Goal: Navigation & Orientation: Find specific page/section

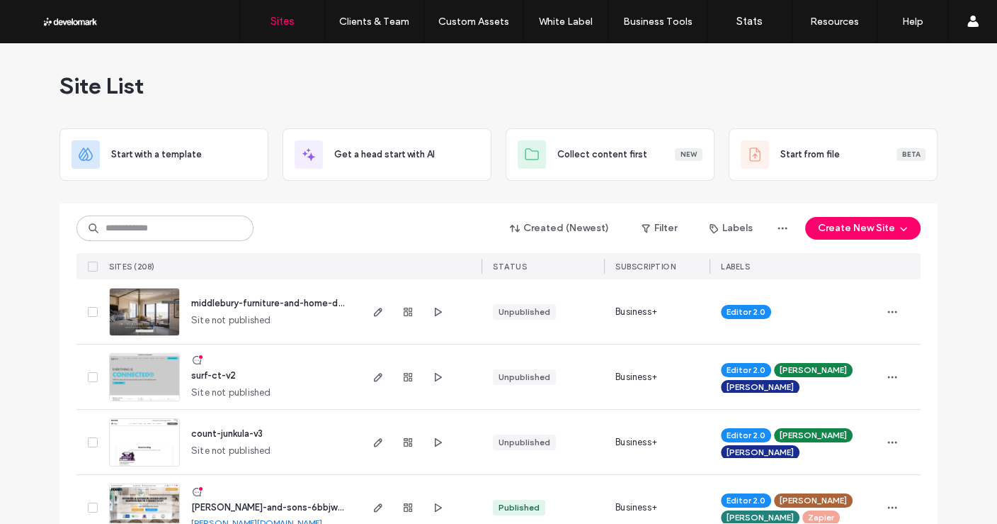
click at [161, 247] on div "Created (Newest) Filter Labels Create New Site SITES (208) STATUS SUBSCRIPTION …" at bounding box center [499, 241] width 844 height 76
click at [167, 244] on div "Created (Newest) Filter Labels Create New Site SITES (208) STATUS SUBSCRIPTION …" at bounding box center [499, 241] width 844 height 76
click at [174, 236] on input at bounding box center [165, 228] width 177 height 26
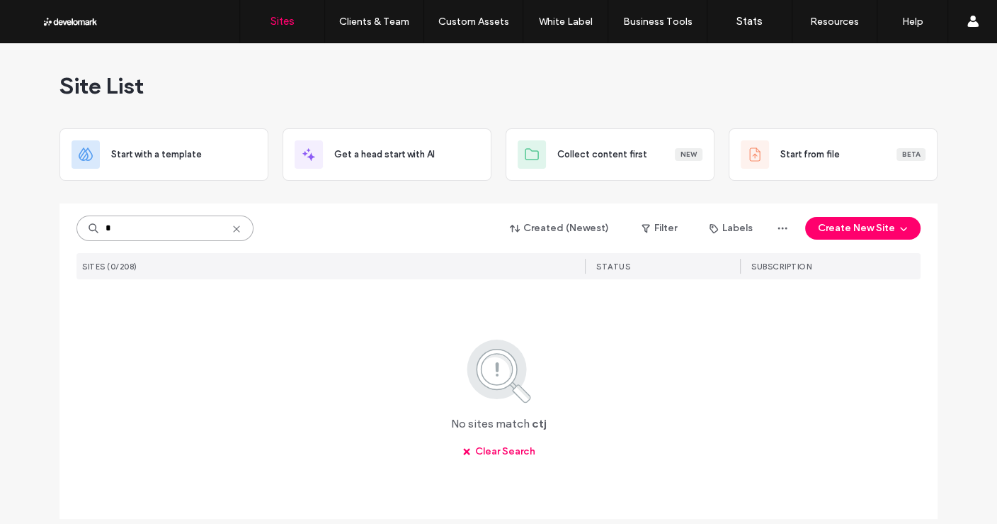
type input "*"
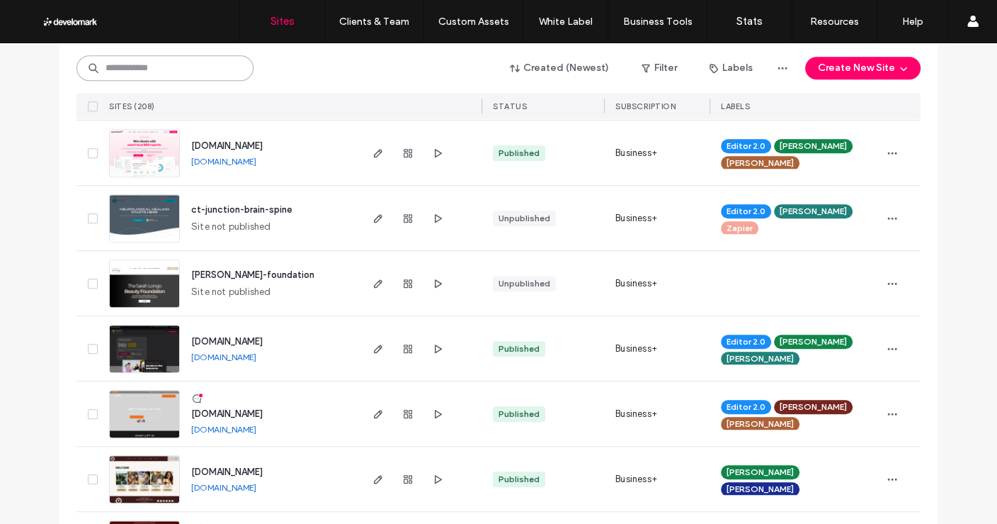
scroll to position [923, 0]
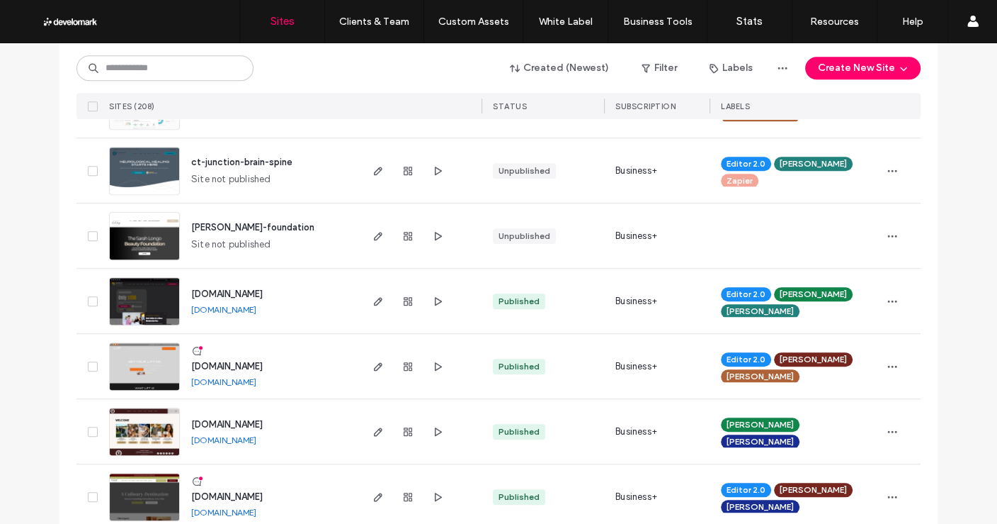
click at [251, 163] on span "ct-junction-brain-spine" at bounding box center [241, 162] width 101 height 11
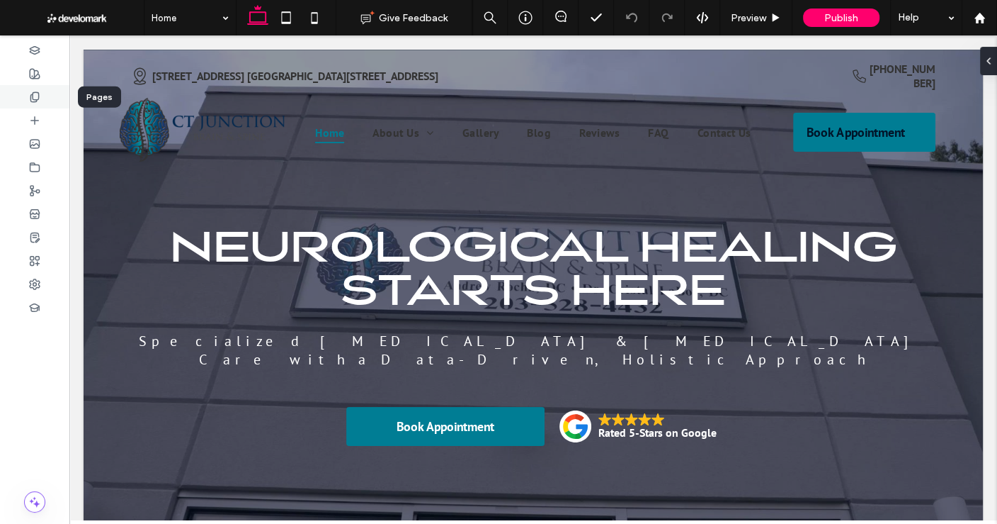
click at [34, 94] on icon at bounding box center [34, 96] width 11 height 11
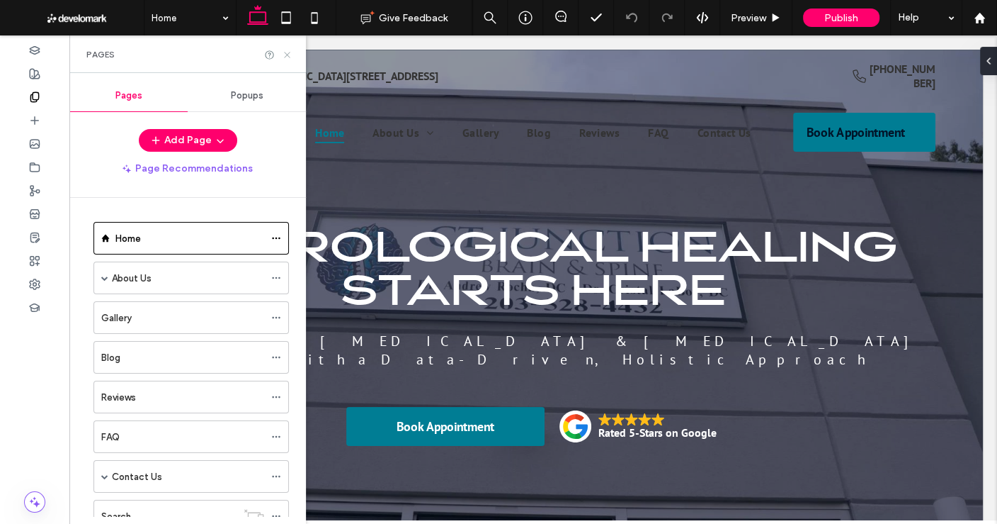
click at [285, 52] on icon at bounding box center [287, 55] width 11 height 11
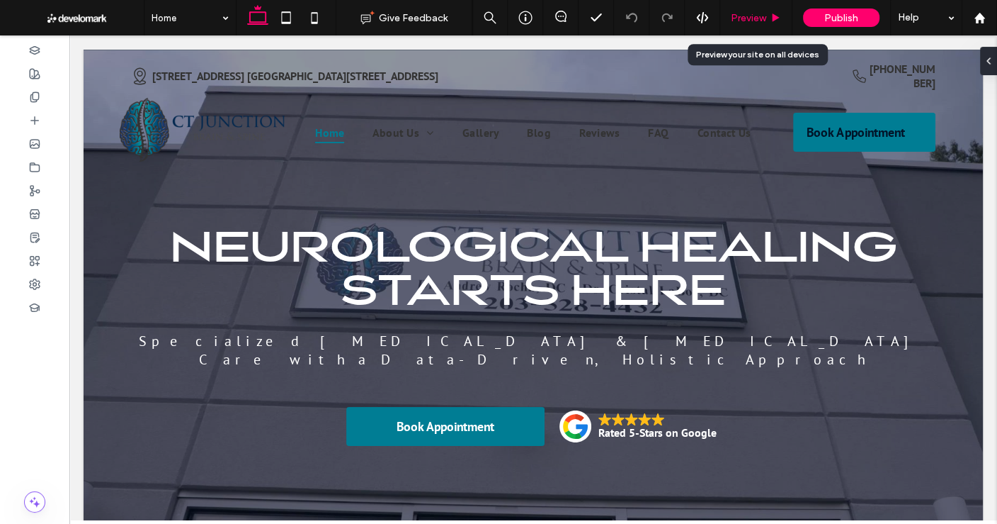
click at [749, 13] on span "Preview" at bounding box center [748, 18] width 35 height 12
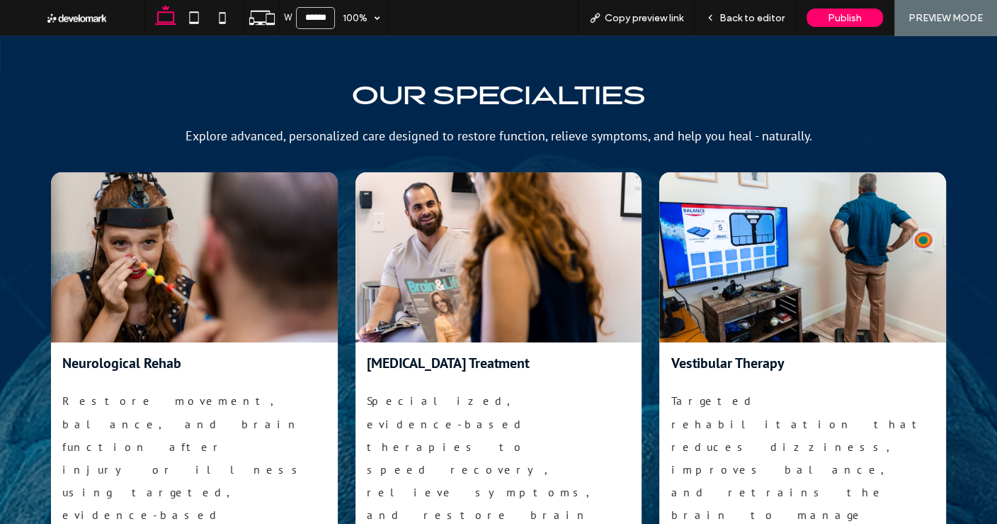
scroll to position [1240, 0]
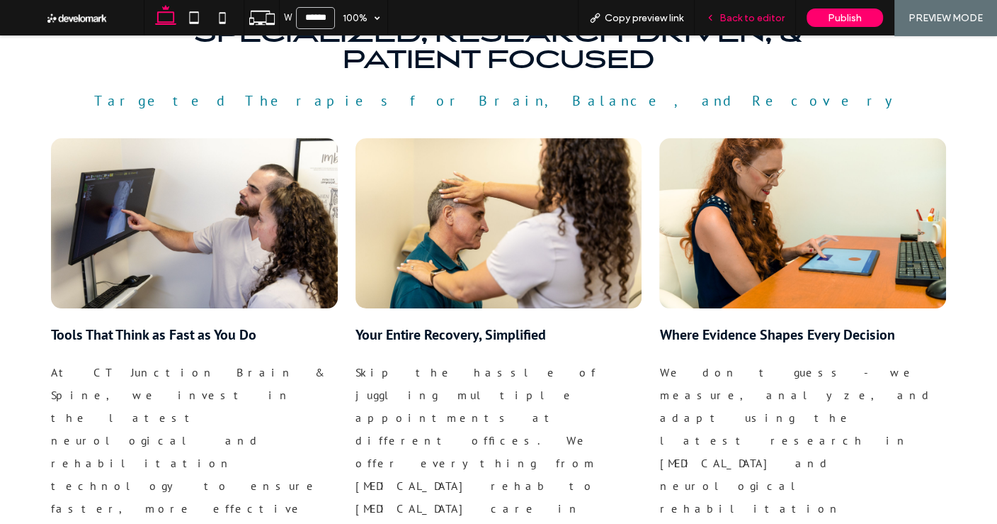
click at [768, 16] on span "Back to editor" at bounding box center [752, 18] width 65 height 12
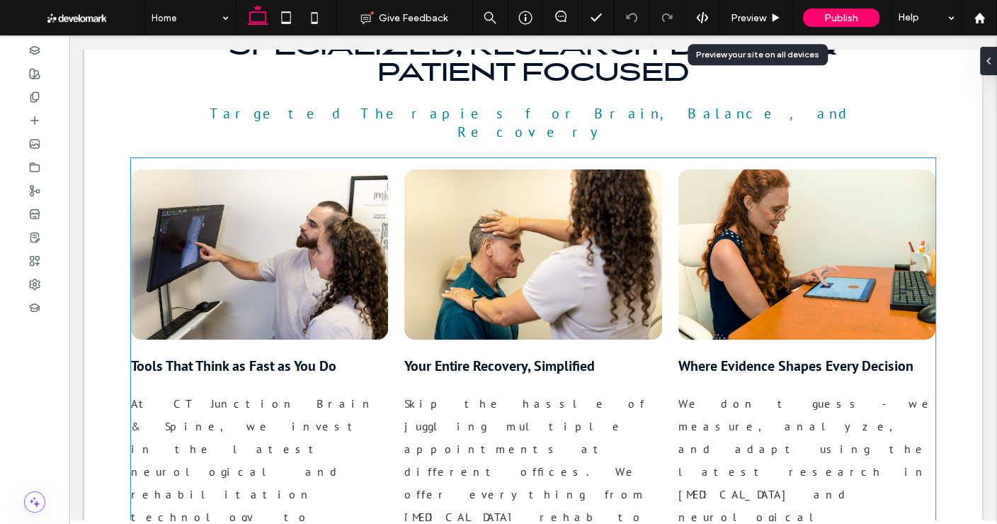
scroll to position [1237, 0]
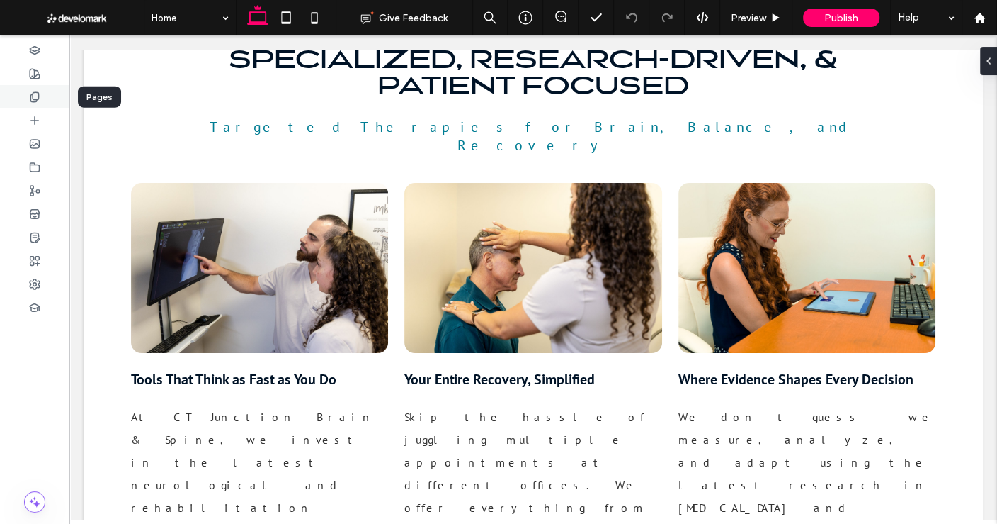
click at [28, 94] on div at bounding box center [34, 96] width 69 height 23
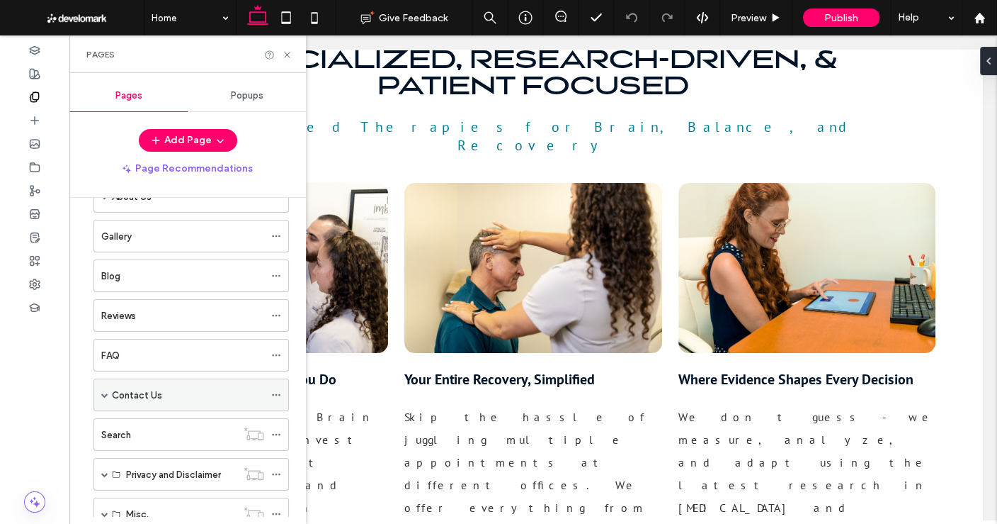
scroll to position [123, 0]
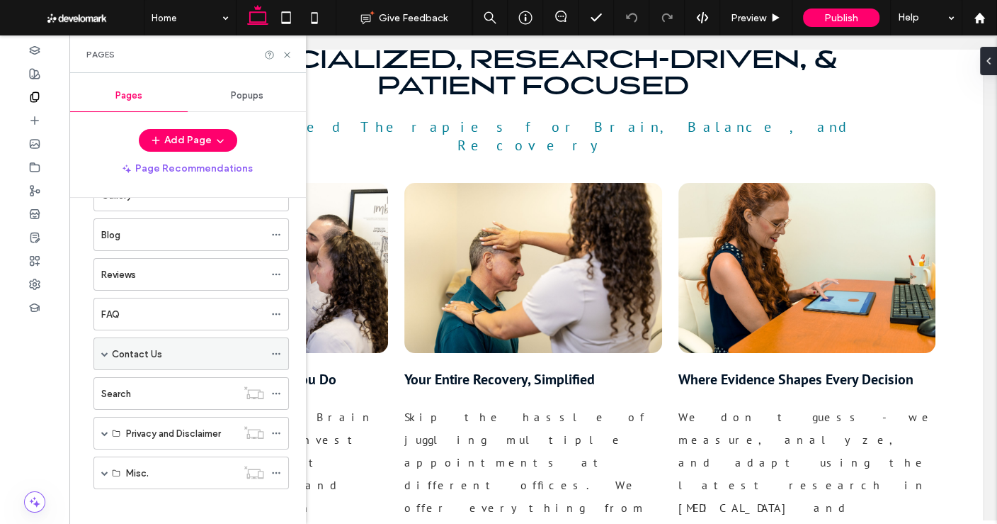
click at [121, 339] on div "Contact Us" at bounding box center [188, 353] width 152 height 31
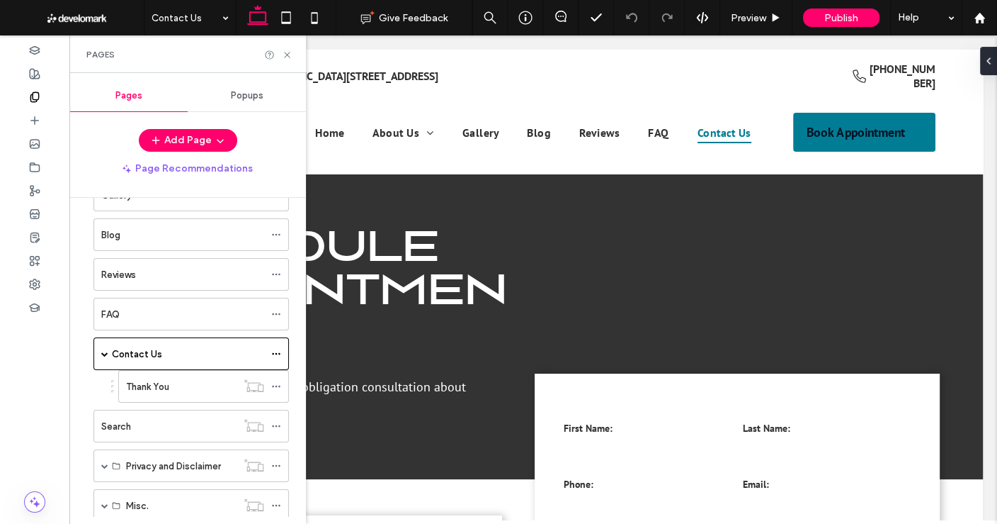
scroll to position [0, 0]
click at [276, 381] on icon at bounding box center [276, 386] width 10 height 10
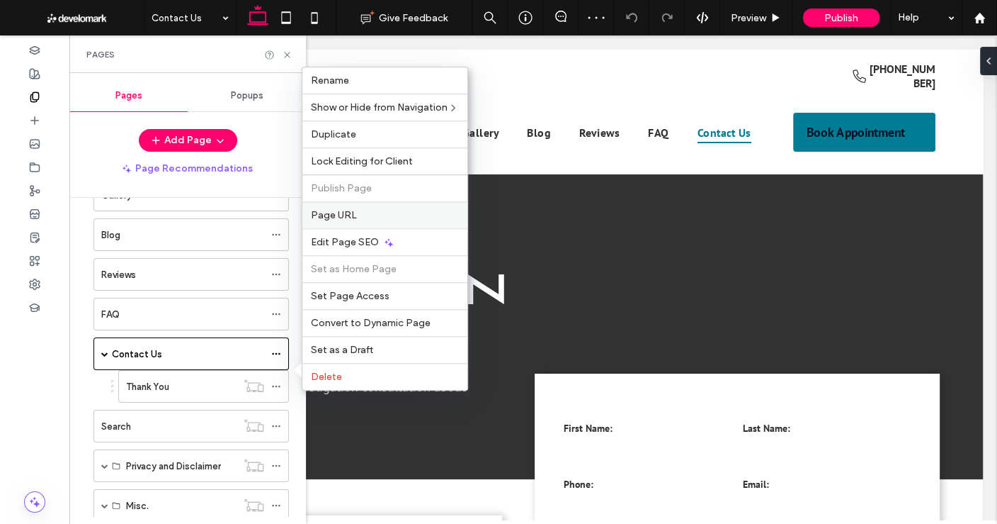
click at [373, 221] on label "Page URL" at bounding box center [385, 215] width 148 height 12
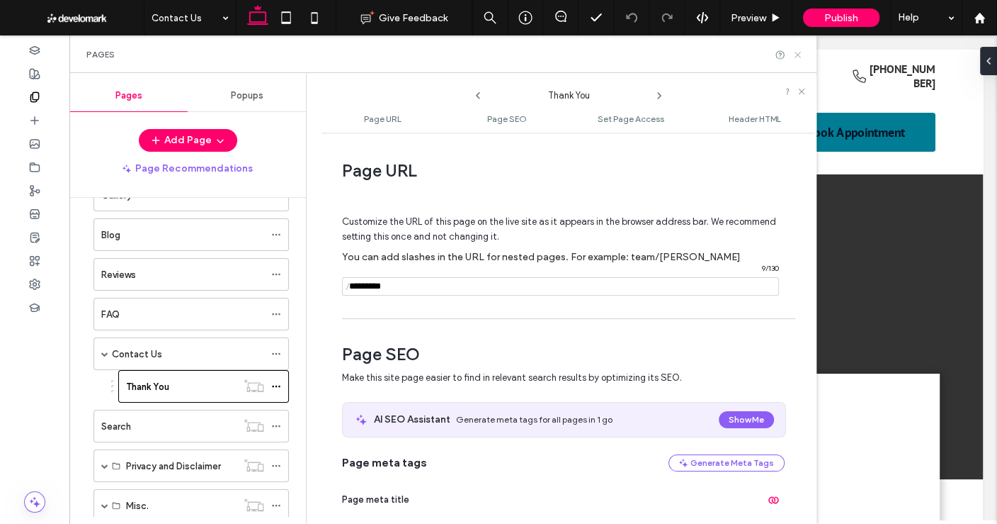
click at [797, 54] on use at bounding box center [798, 55] width 6 height 6
